Goal: Task Accomplishment & Management: Use online tool/utility

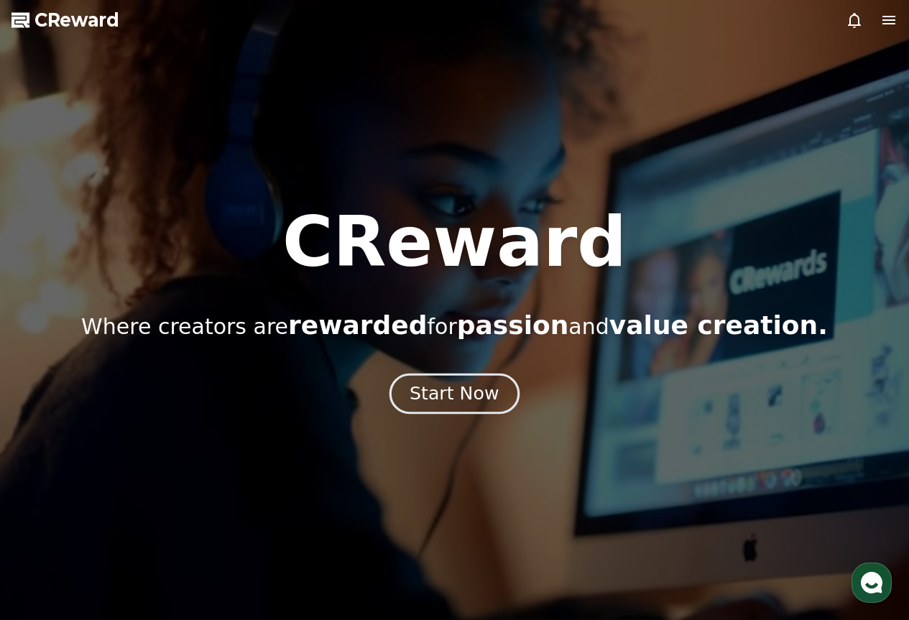
click at [427, 403] on div "Start Now" at bounding box center [453, 393] width 89 height 24
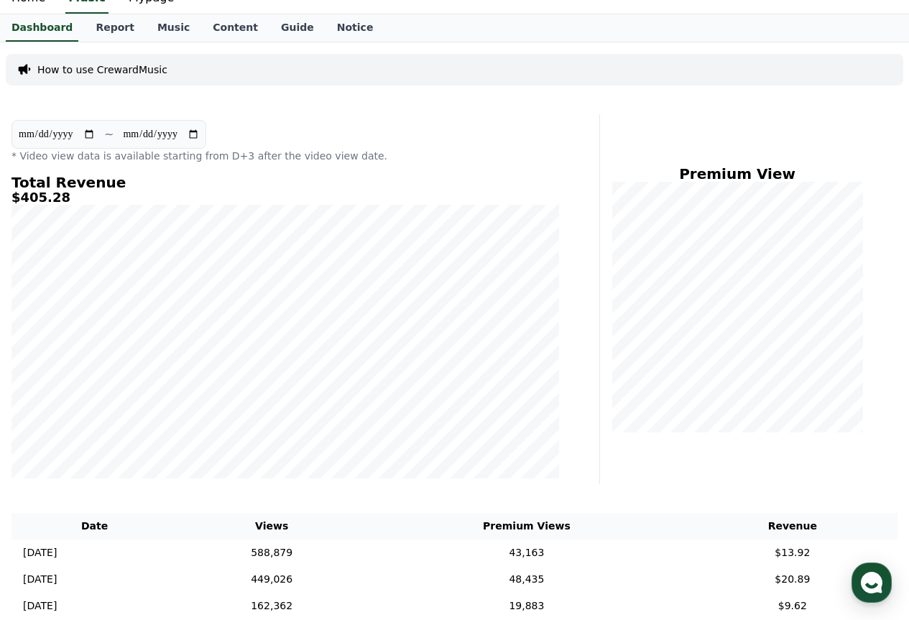
scroll to position [144, 0]
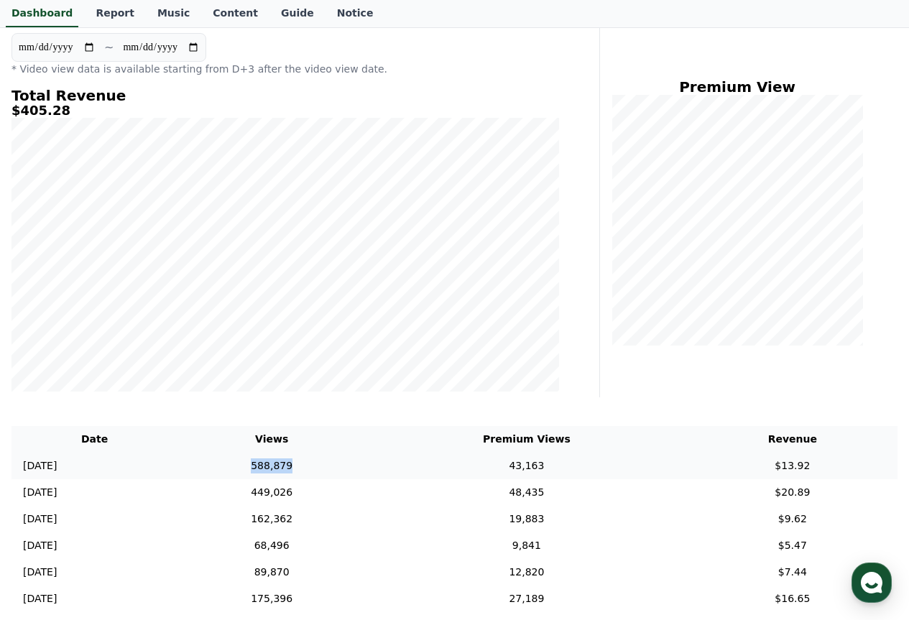
drag, startPoint x: 348, startPoint y: 465, endPoint x: 310, endPoint y: 467, distance: 38.8
click at [310, 467] on td "588,879" at bounding box center [271, 466] width 188 height 27
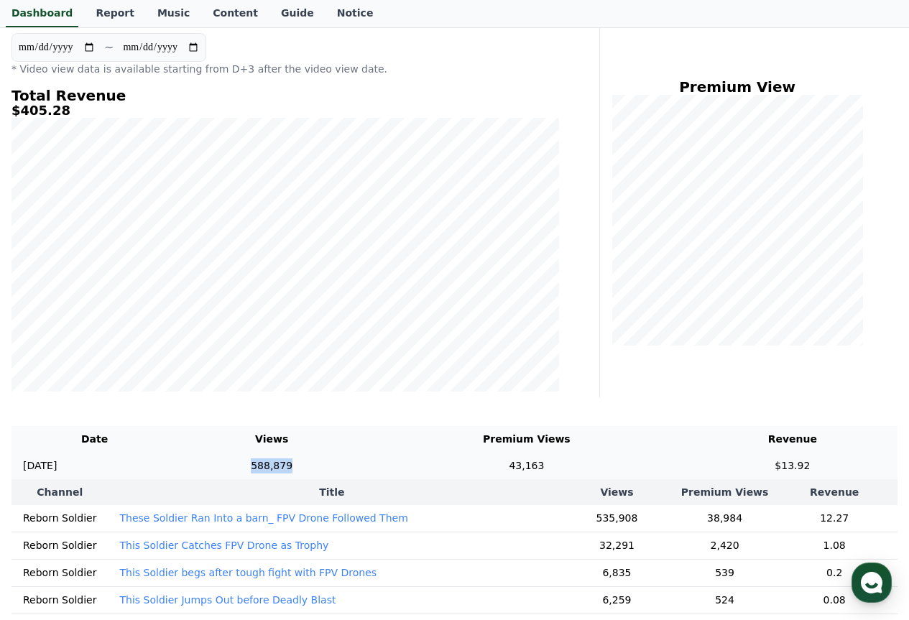
click at [294, 464] on td "588,879" at bounding box center [271, 466] width 188 height 27
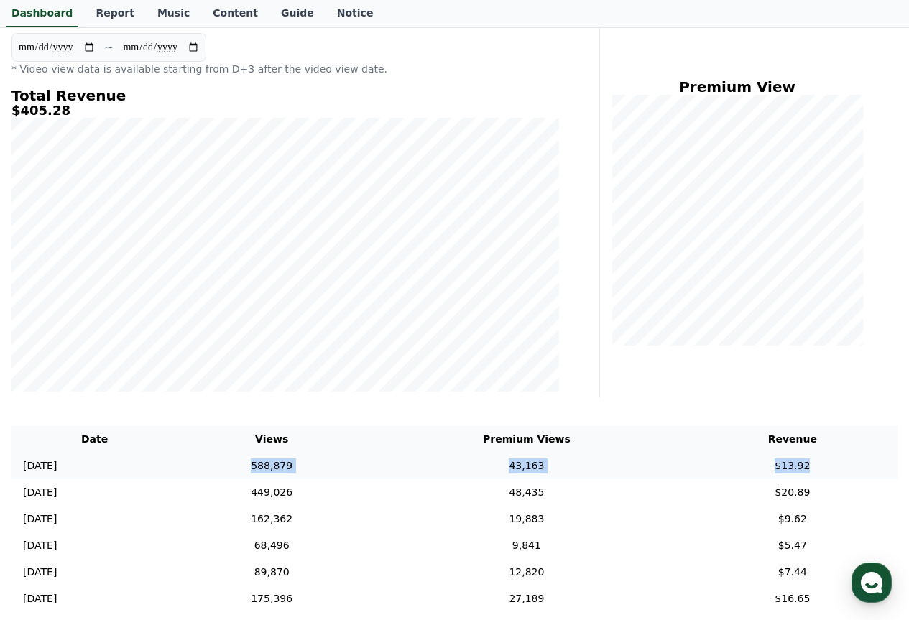
drag, startPoint x: 455, startPoint y: 450, endPoint x: 827, endPoint y: 468, distance: 373.3
click at [827, 468] on tr "[DATE] 09/23 588,879 43,163 $13.92" at bounding box center [454, 466] width 886 height 27
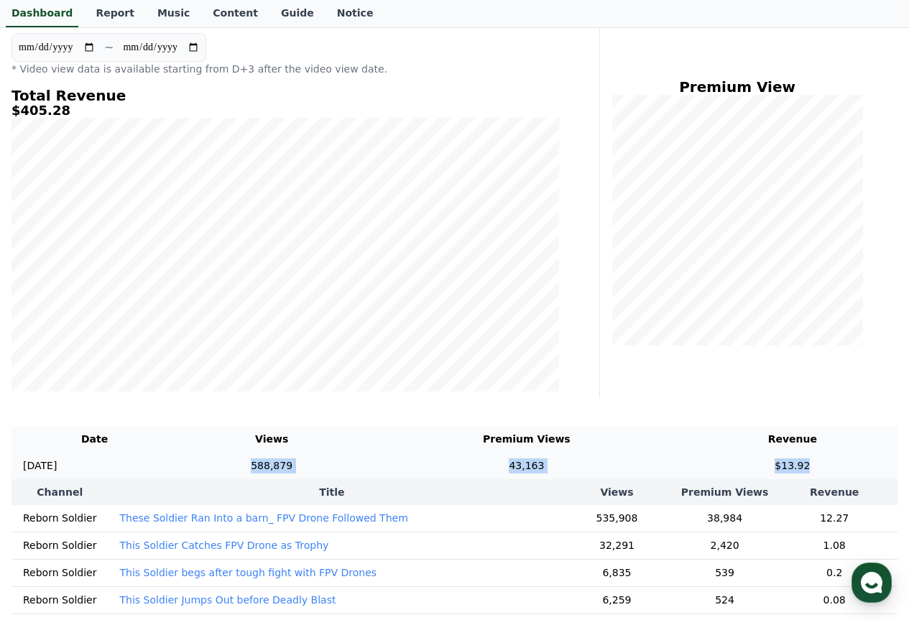
click at [338, 460] on td "588,879" at bounding box center [271, 466] width 188 height 27
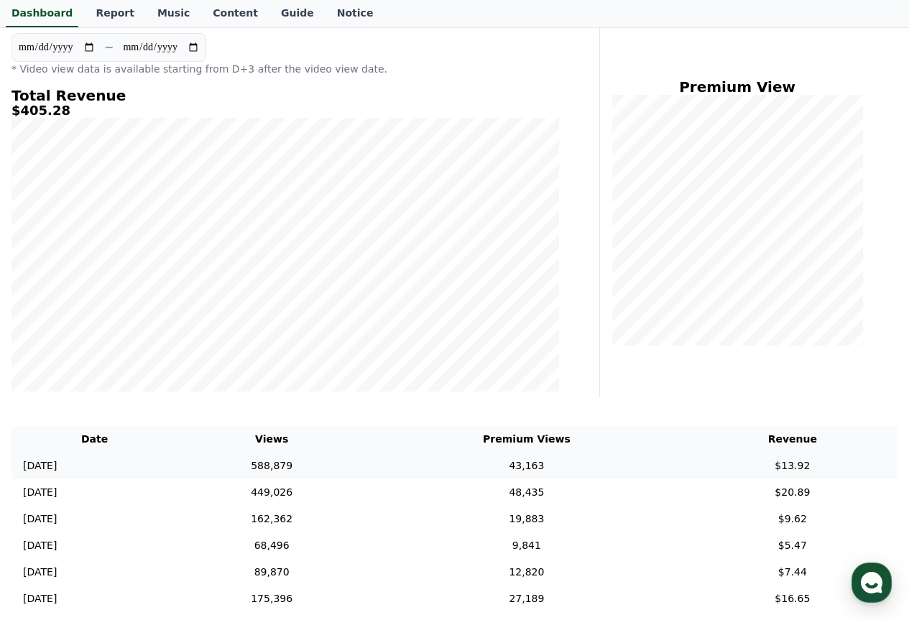
click at [338, 460] on td "588,879" at bounding box center [271, 466] width 188 height 27
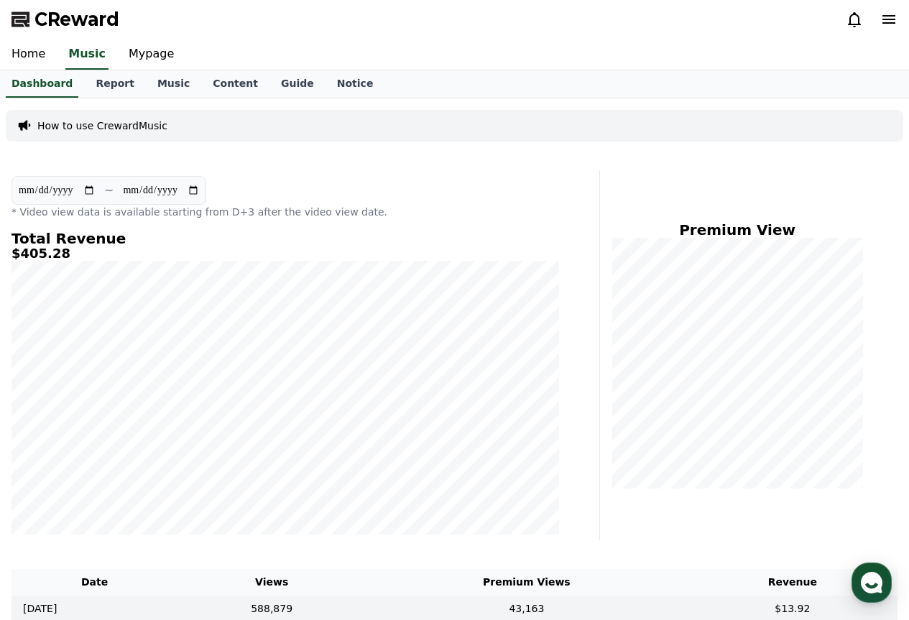
scroll to position [0, 0]
